Goal: Task Accomplishment & Management: Use online tool/utility

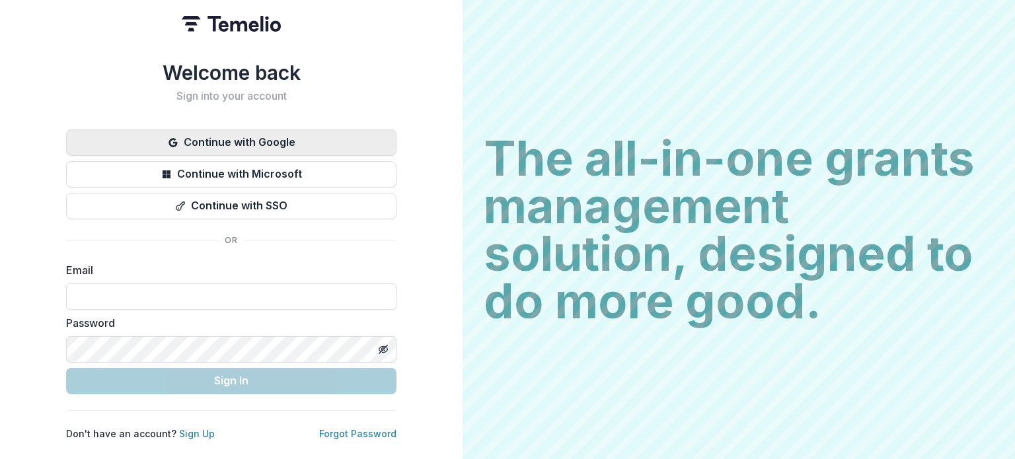
click at [240, 141] on button "Continue with Google" at bounding box center [231, 143] width 330 height 26
click at [197, 138] on button "Continue with Google" at bounding box center [231, 143] width 330 height 26
click at [258, 137] on button "Continue with Google" at bounding box center [231, 143] width 330 height 26
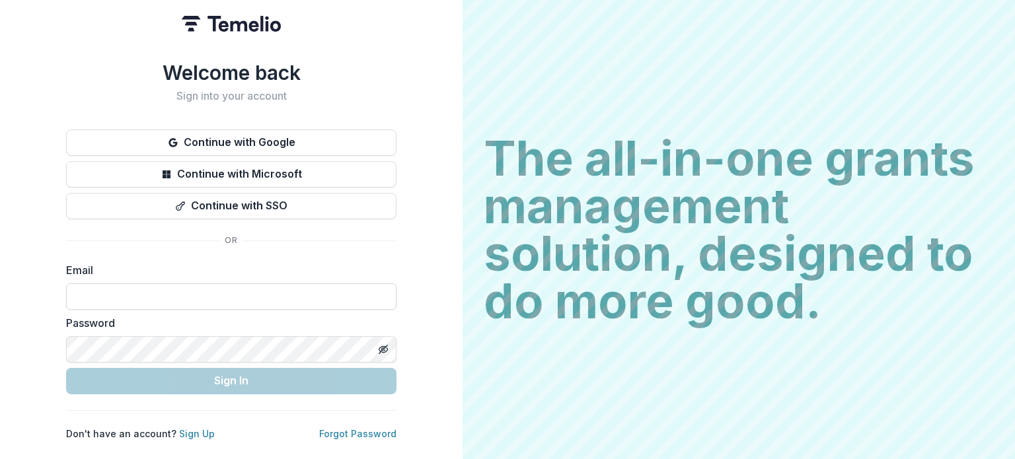
click at [119, 297] on input at bounding box center [231, 297] width 330 height 26
type input "**********"
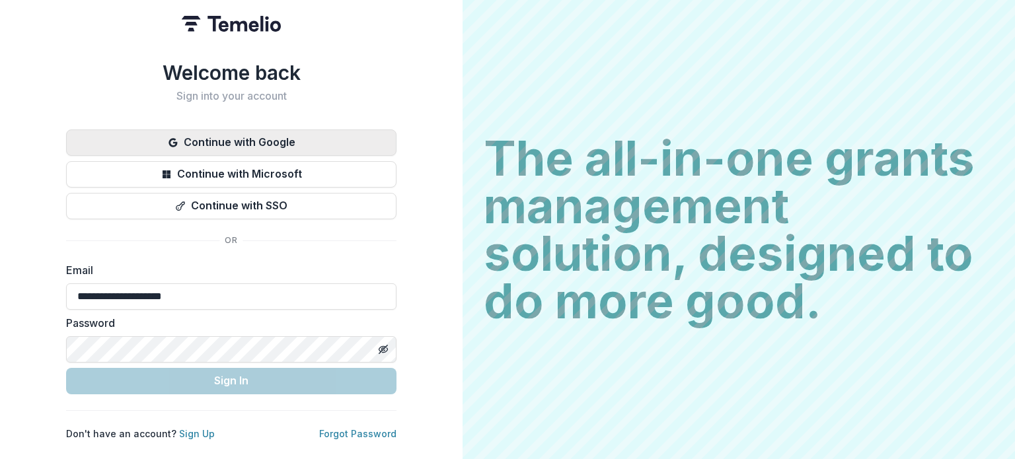
click at [206, 134] on button "Continue with Google" at bounding box center [231, 143] width 330 height 26
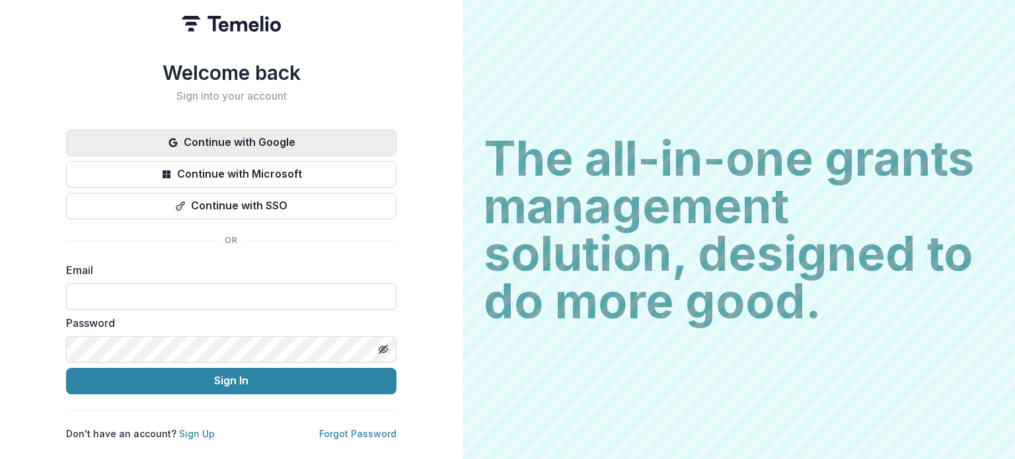
click at [190, 142] on button "Continue with Google" at bounding box center [231, 143] width 330 height 26
